Goal: Task Accomplishment & Management: Use online tool/utility

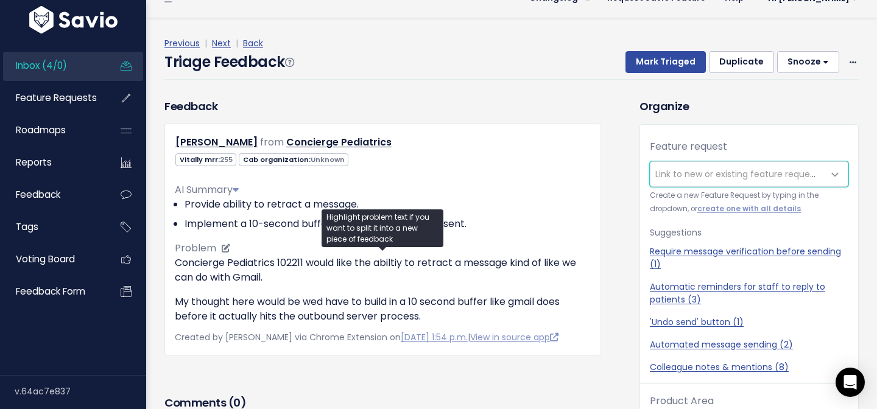
scroll to position [26, 0]
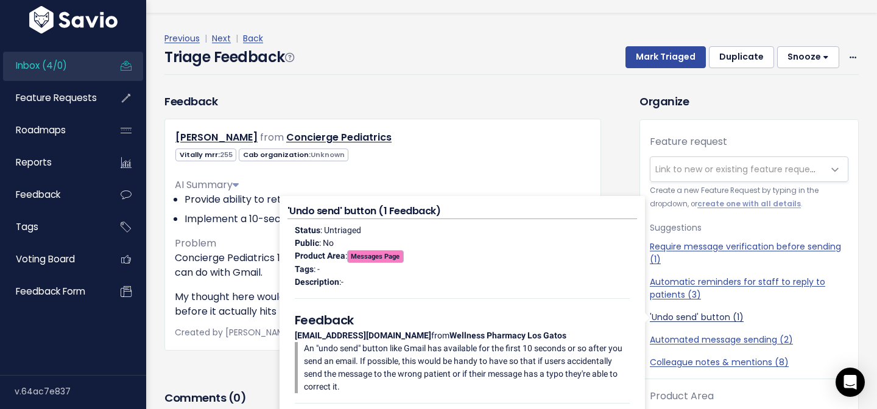
click at [672, 321] on link "'Undo send' button (1)" at bounding box center [749, 317] width 199 height 13
select select "48041"
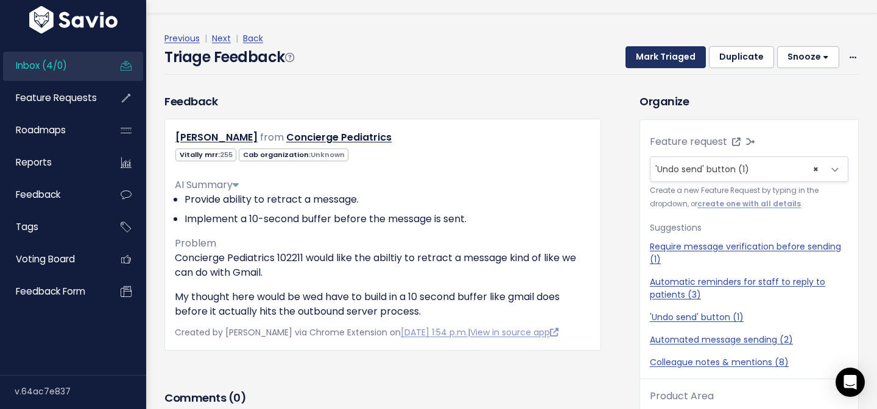
click at [658, 68] on button "Mark Triaged" at bounding box center [665, 57] width 80 height 22
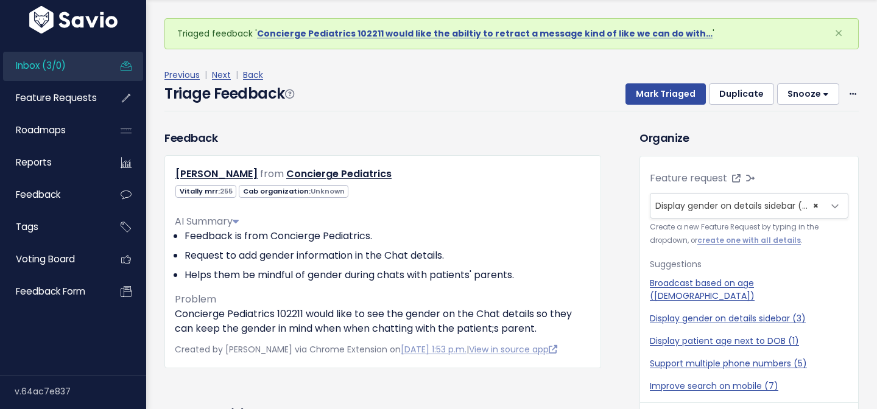
scroll to position [40, 0]
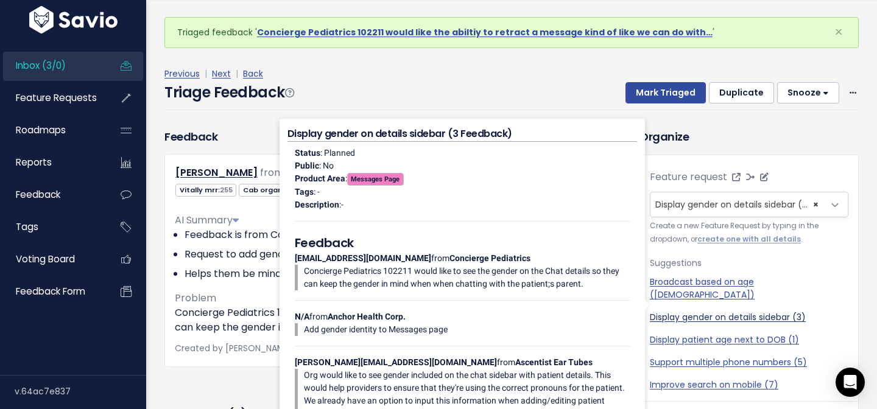
click at [723, 311] on link "Display gender on details sidebar (3)" at bounding box center [749, 317] width 199 height 13
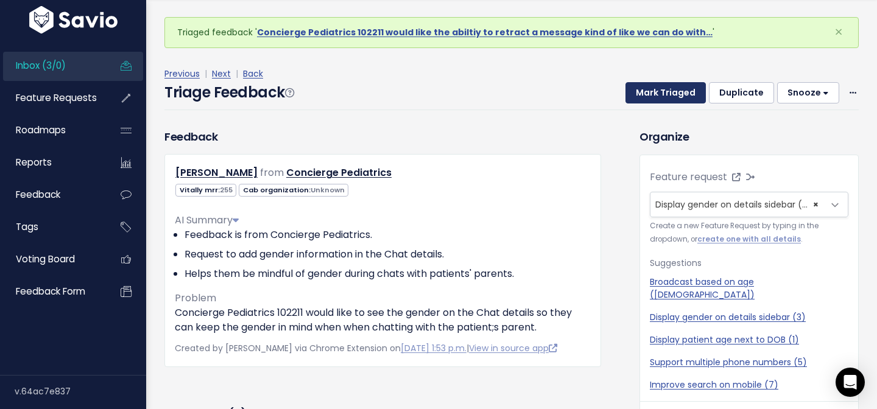
click at [681, 99] on button "Mark Triaged" at bounding box center [665, 93] width 80 height 22
